Goal: Task Accomplishment & Management: Manage account settings

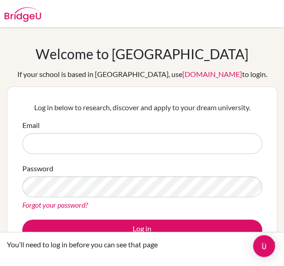
type input "[EMAIL_ADDRESS][DOMAIN_NAME]"
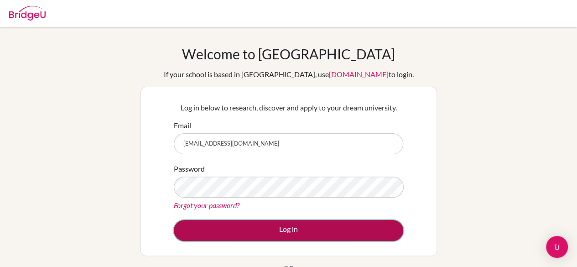
click at [284, 232] on button "Log in" at bounding box center [288, 230] width 229 height 21
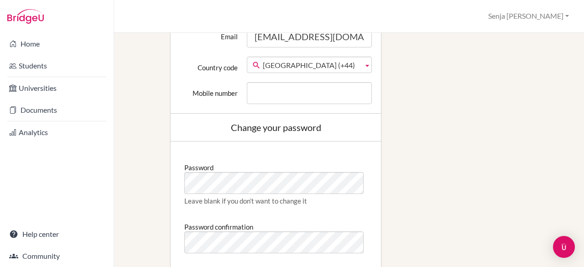
scroll to position [393, 0]
click at [430, 233] on div "Edit profile Signed in successfully. Change your profile pic Choose file Edit y…" at bounding box center [349, 34] width 439 height 732
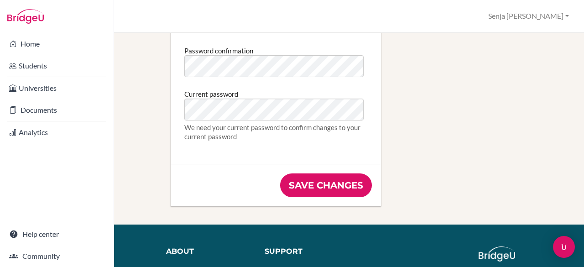
scroll to position [570, 0]
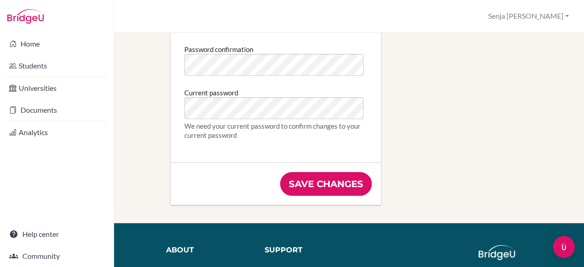
type input "[EMAIL_ADDRESS][DOMAIN_NAME]"
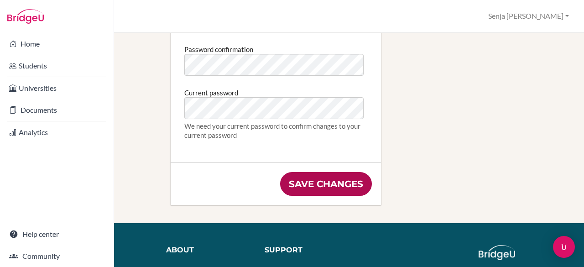
click at [306, 186] on input "Save changes" at bounding box center [326, 184] width 92 height 24
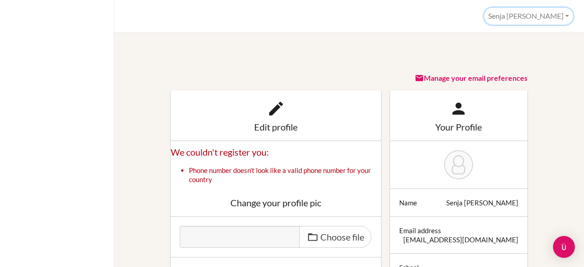
click at [538, 18] on button "Senja [PERSON_NAME]" at bounding box center [528, 16] width 89 height 17
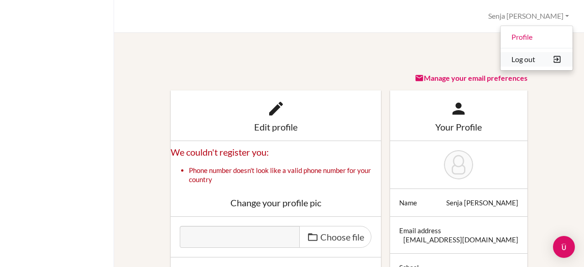
click at [529, 60] on button "Log out" at bounding box center [536, 59] width 72 height 15
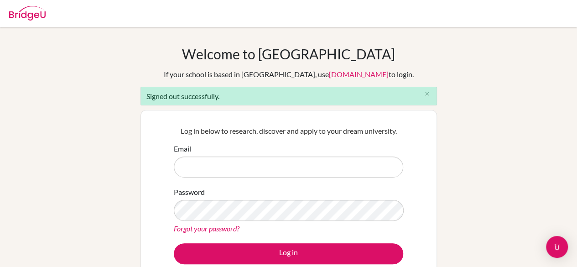
type input "[EMAIL_ADDRESS][DOMAIN_NAME]"
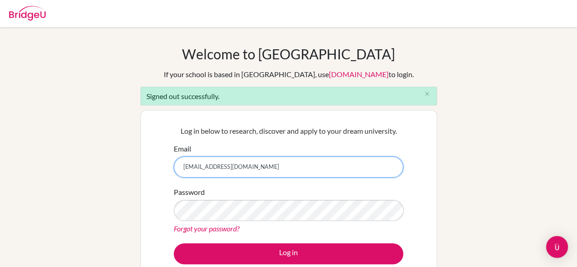
click at [238, 166] on input "[EMAIL_ADDRESS][DOMAIN_NAME]" at bounding box center [288, 166] width 229 height 21
